Goal: Task Accomplishment & Management: Use online tool/utility

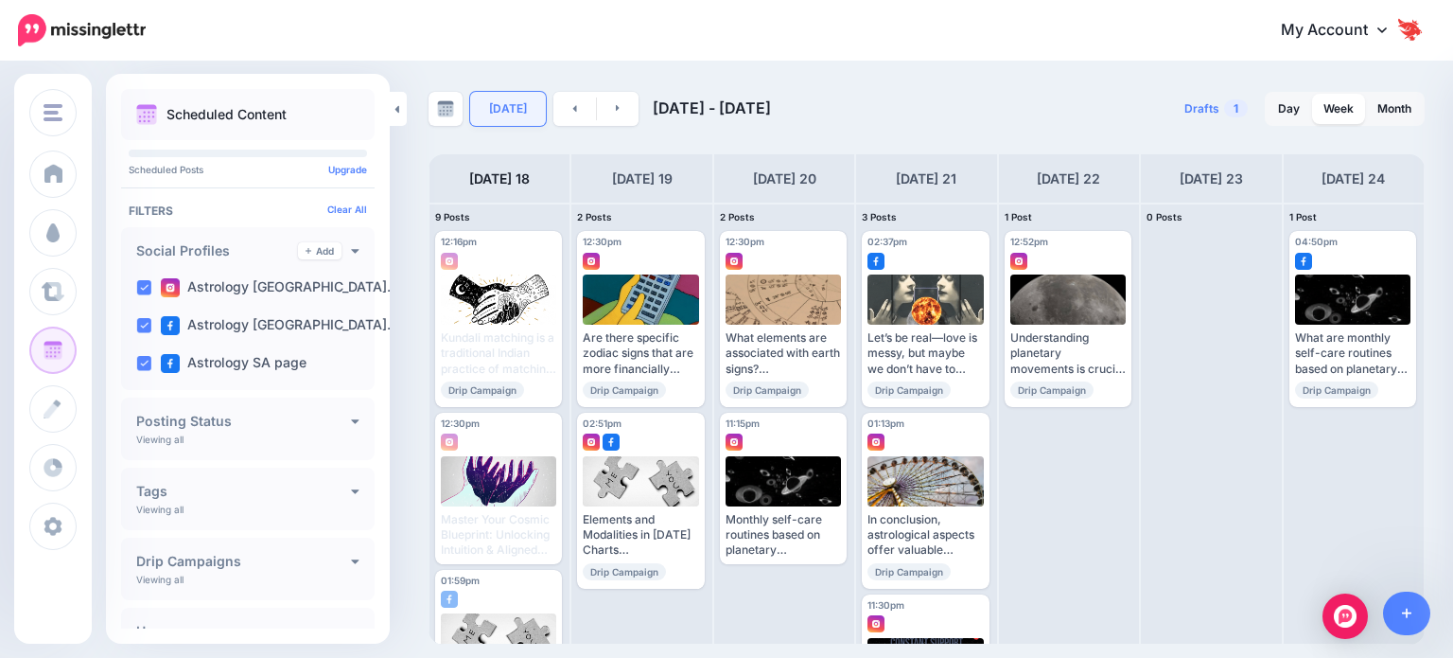
click at [496, 132] on div "[DATE] [DATE] - [DATE] Drafts 1 Day Week Month PRO TIP" at bounding box center [926, 368] width 1025 height 552
click at [508, 114] on link "[DATE]" at bounding box center [508, 109] width 76 height 34
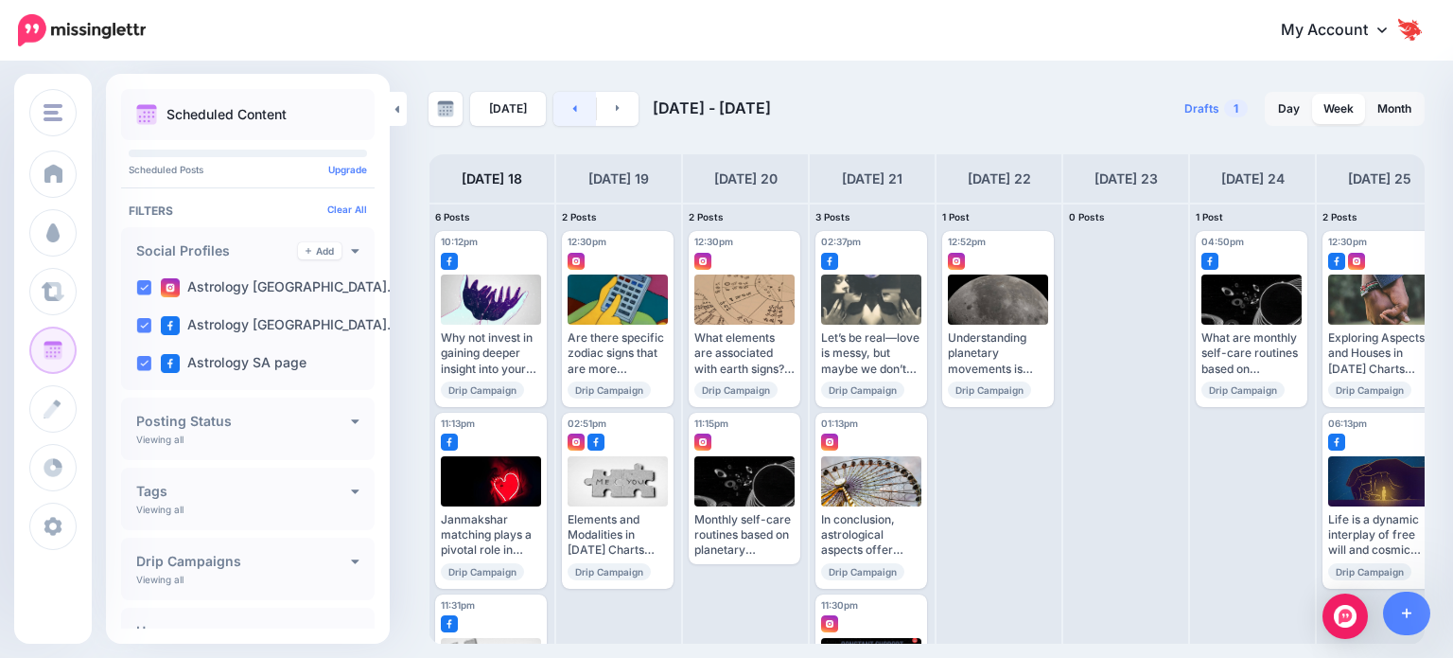
click at [572, 113] on link at bounding box center [574, 109] width 43 height 34
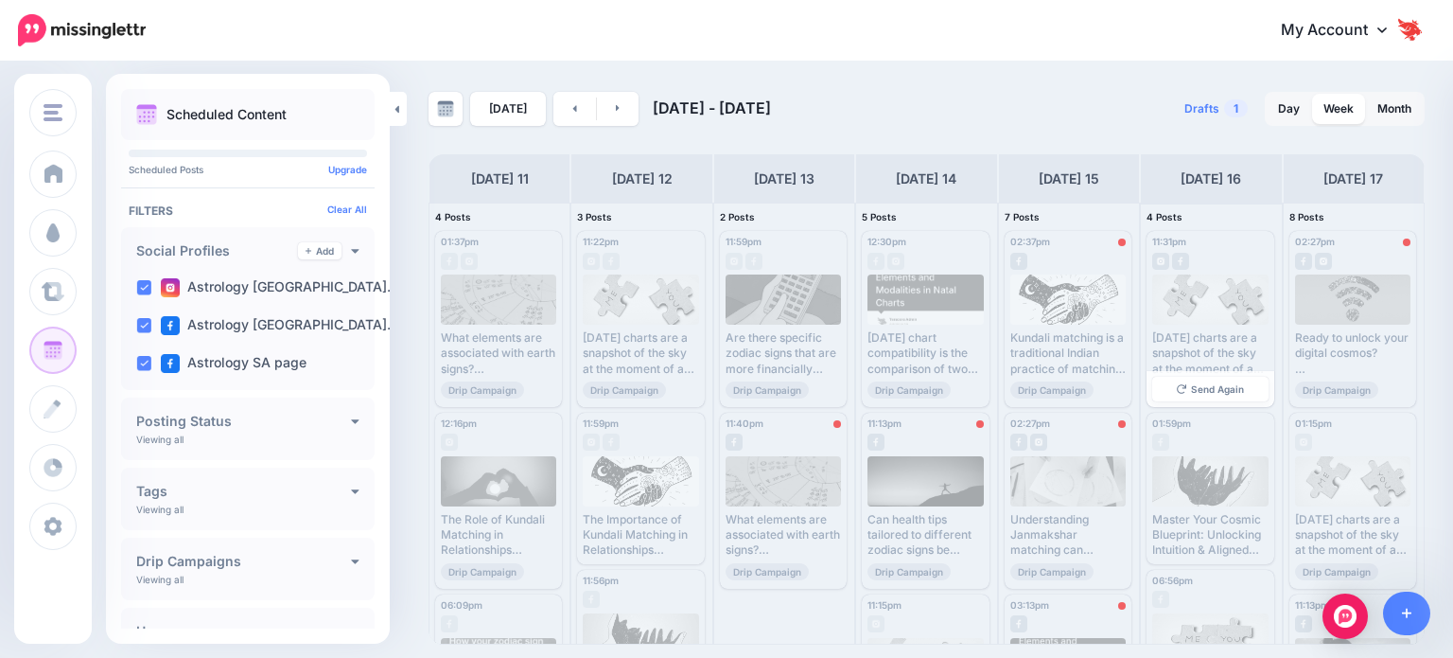
click at [1192, 328] on div "[DATE] charts are a snapshot of the sky at the moment of a person's birth, prov…" at bounding box center [1209, 337] width 115 height 127
click at [1207, 394] on link "Send Again" at bounding box center [1209, 389] width 115 height 25
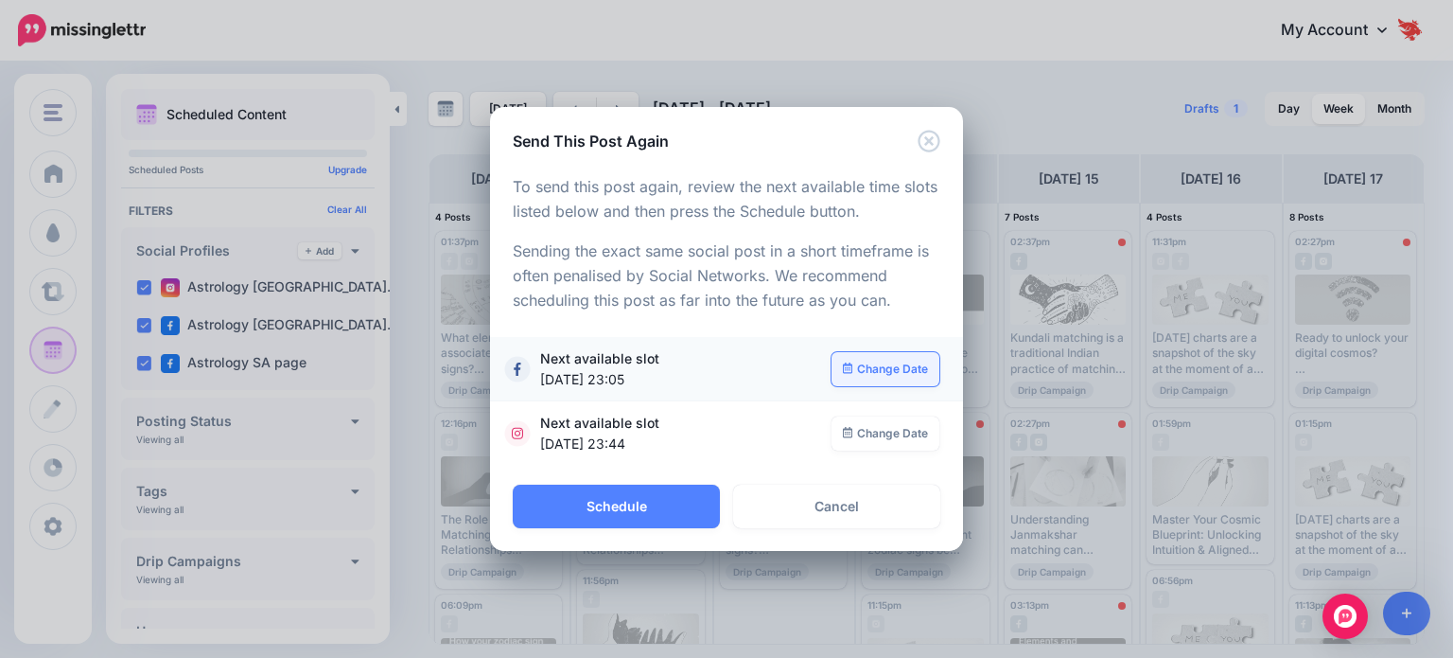
click at [887, 361] on link "Change Date" at bounding box center [886, 369] width 109 height 34
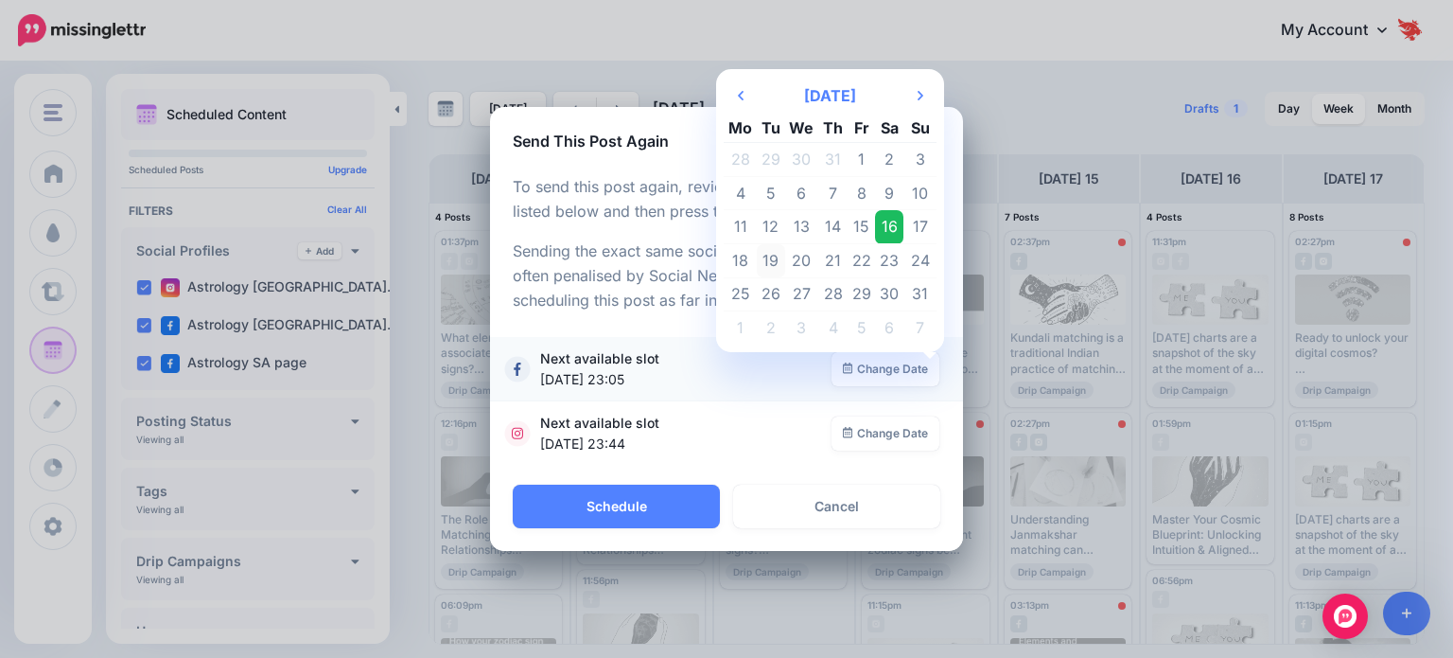
click at [778, 263] on td "19" at bounding box center [771, 261] width 28 height 34
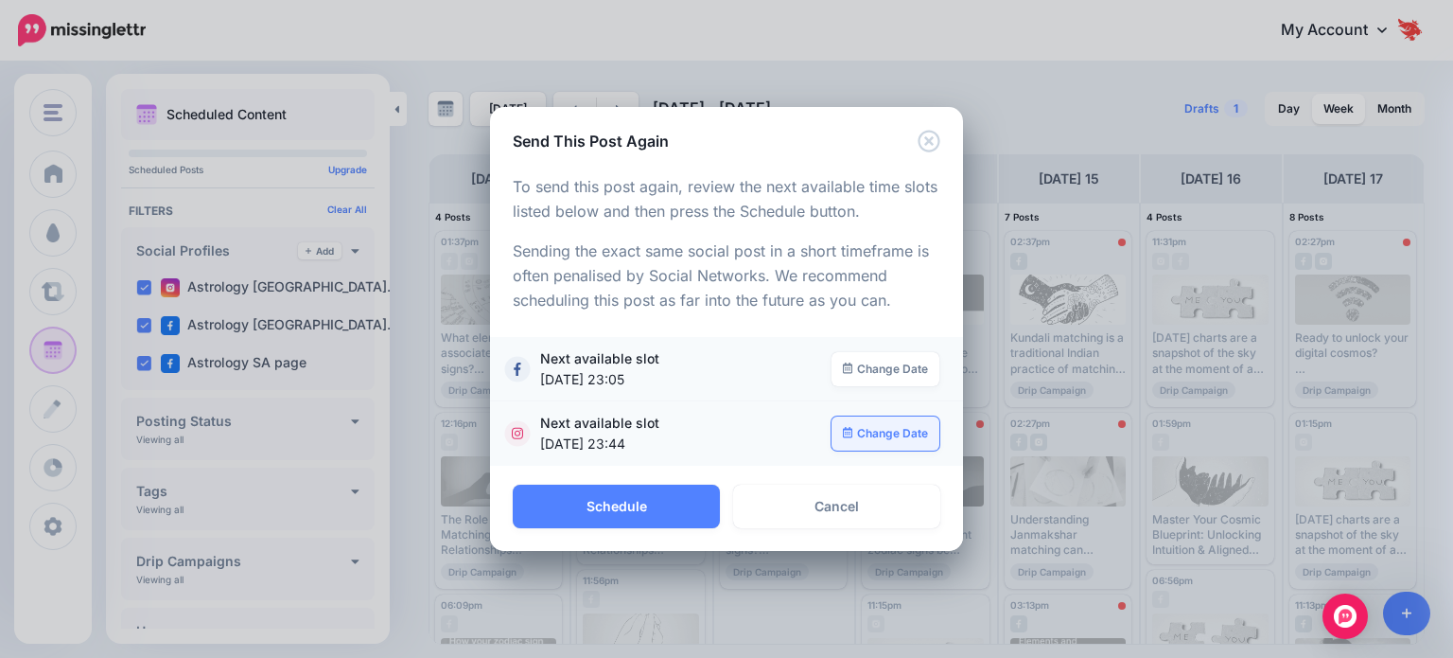
click at [863, 436] on link "Change Date" at bounding box center [886, 433] width 109 height 34
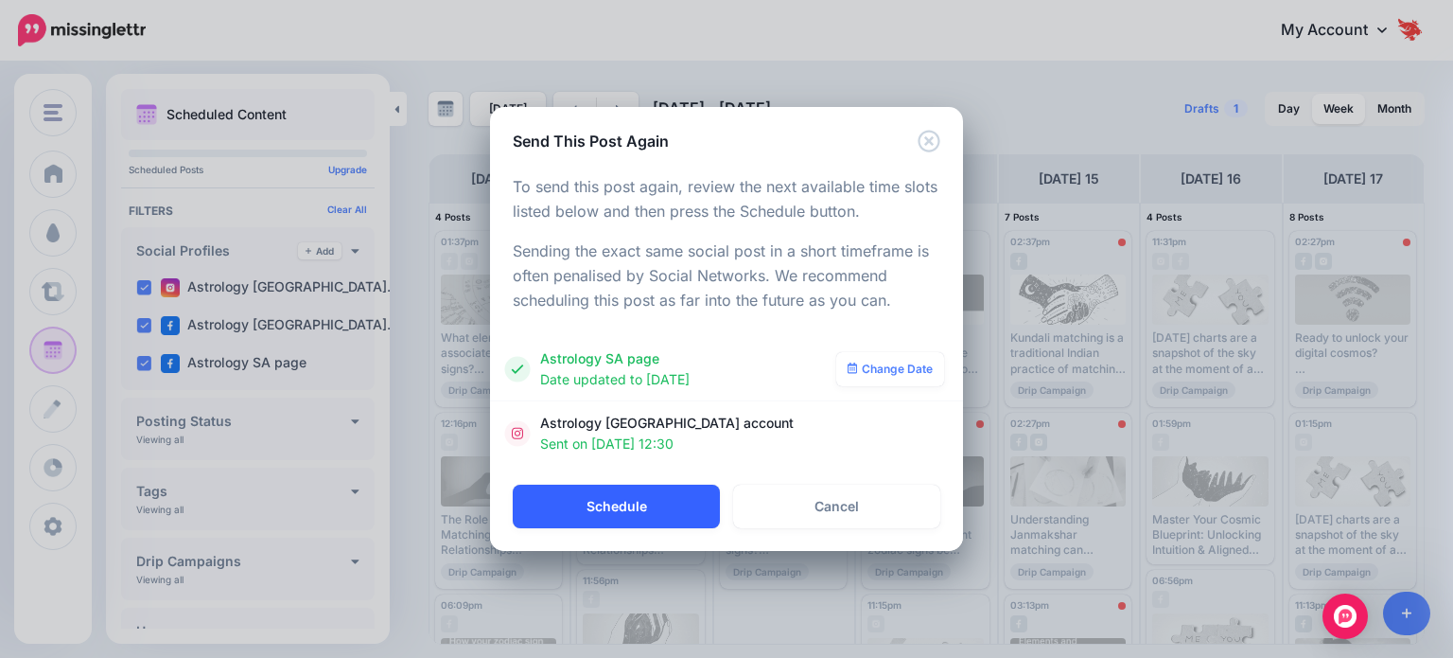
click at [680, 493] on button "Schedule" at bounding box center [616, 506] width 207 height 44
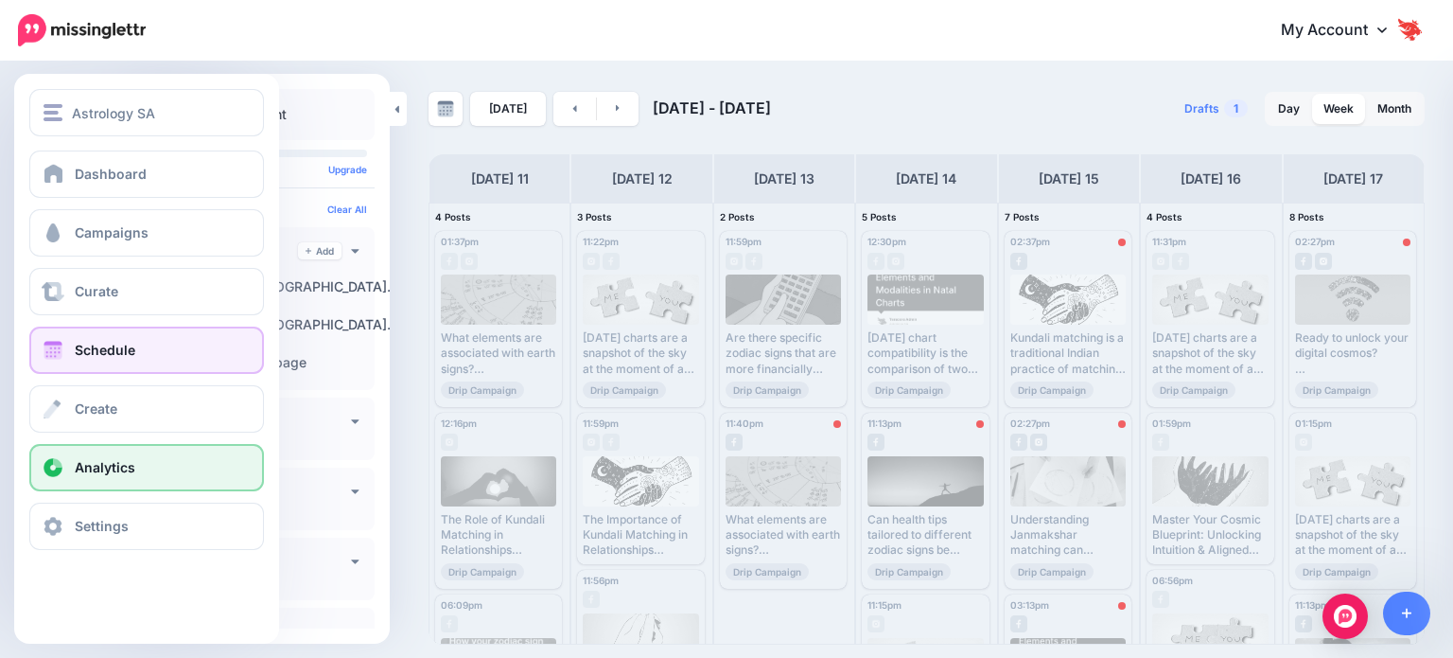
click at [119, 478] on link "Analytics" at bounding box center [146, 467] width 235 height 47
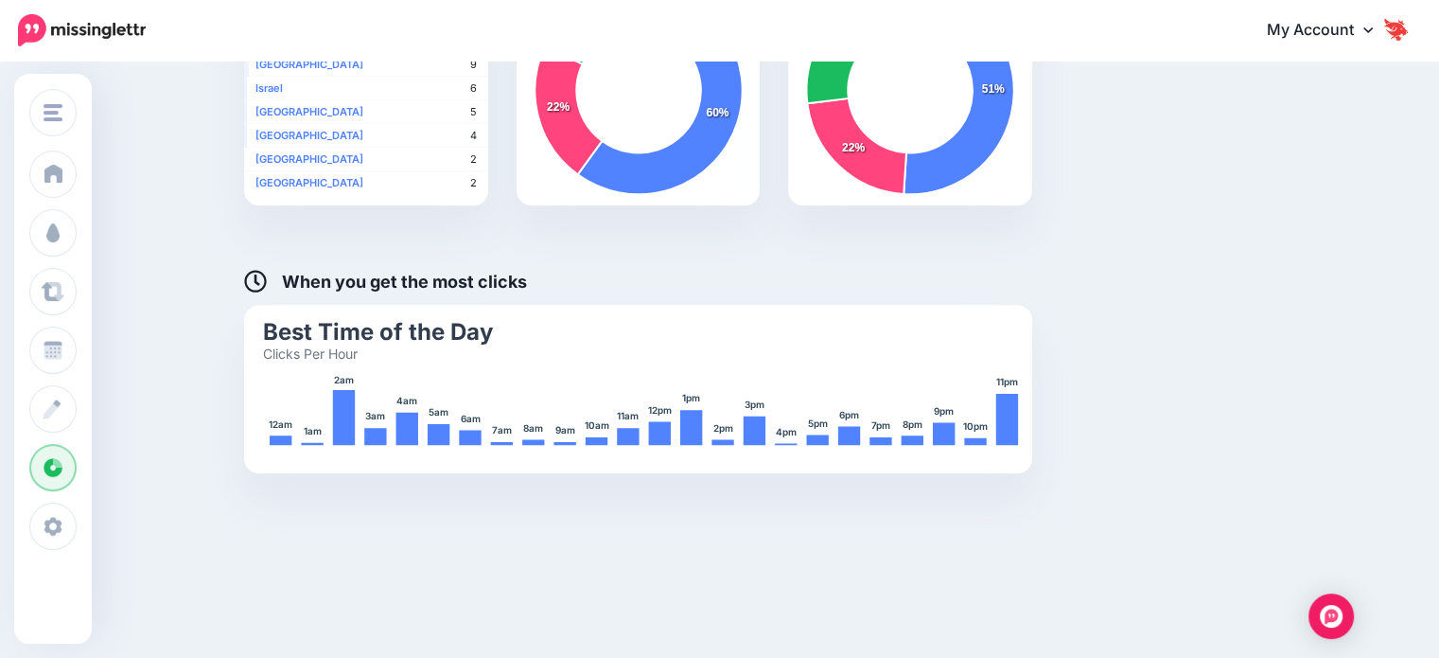
scroll to position [825, 0]
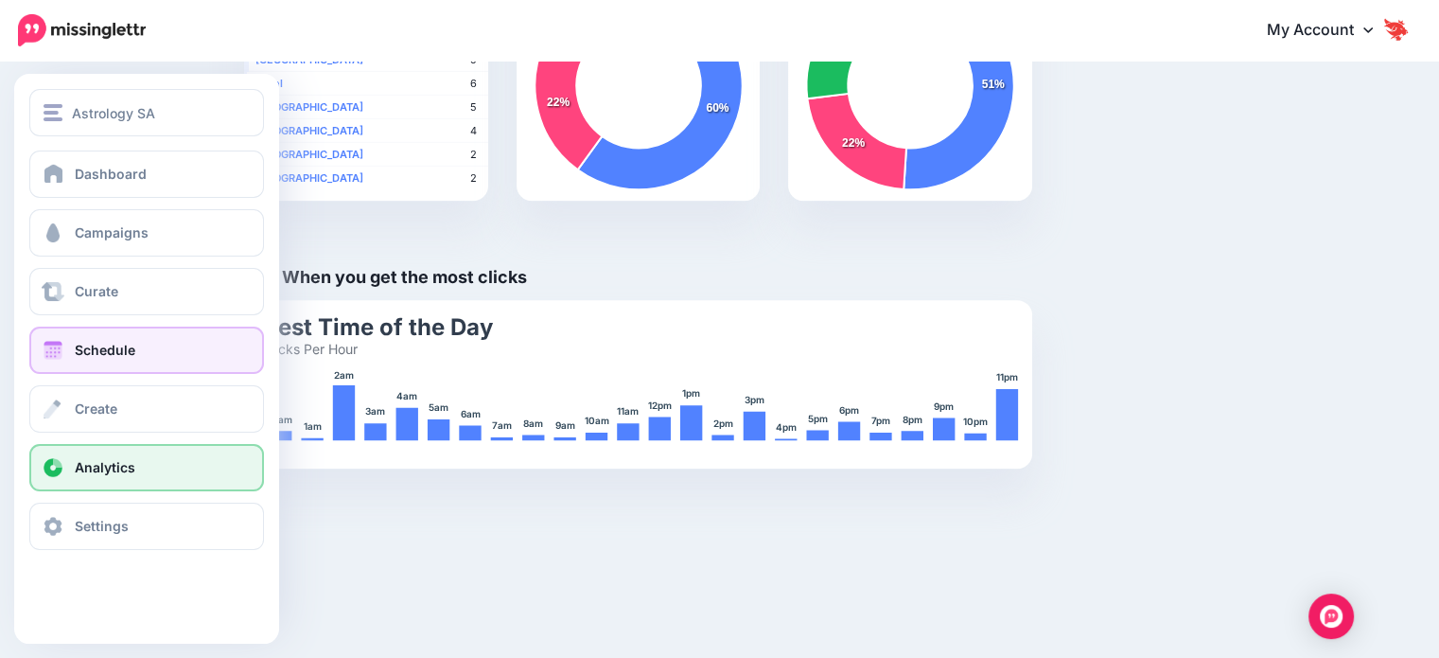
click at [116, 347] on span "Schedule" at bounding box center [105, 350] width 61 height 16
